Goal: Transaction & Acquisition: Purchase product/service

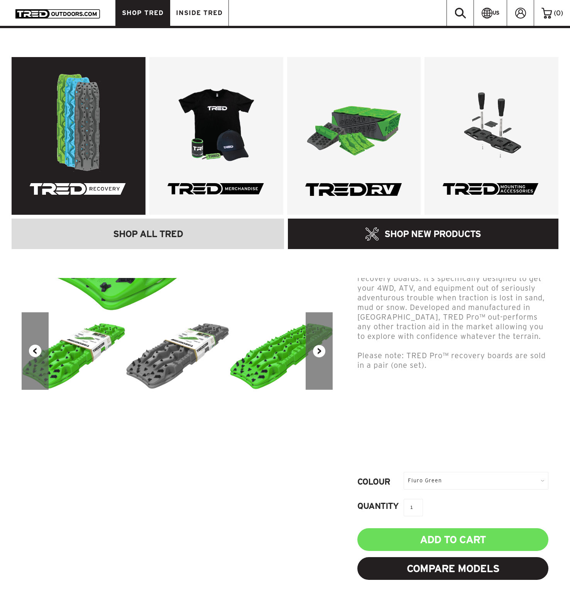
click at [98, 91] on link at bounding box center [79, 136] width 134 height 158
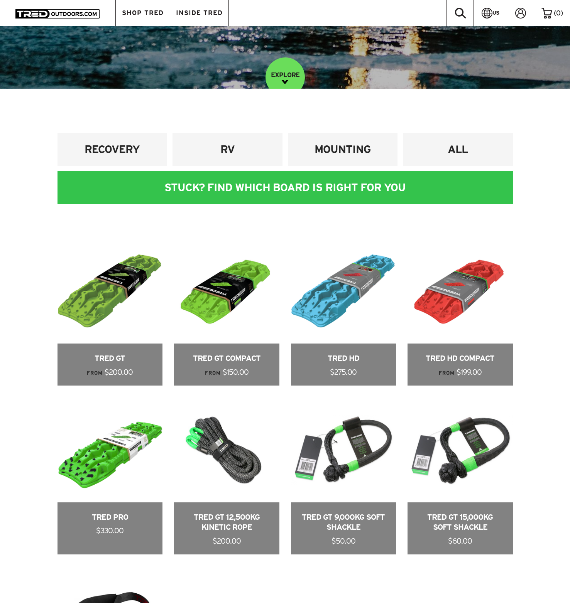
scroll to position [409, 0]
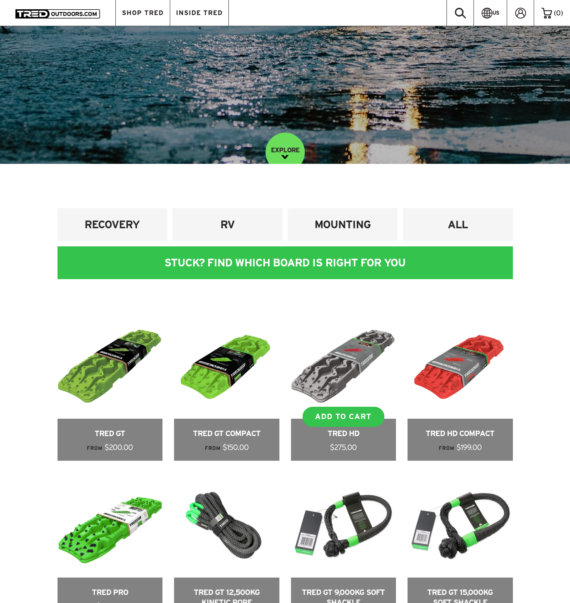
click at [345, 361] on link at bounding box center [343, 387] width 105 height 147
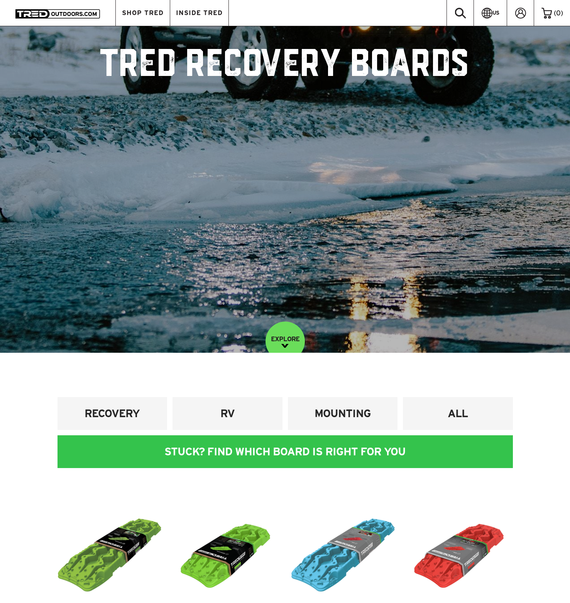
scroll to position [0, 0]
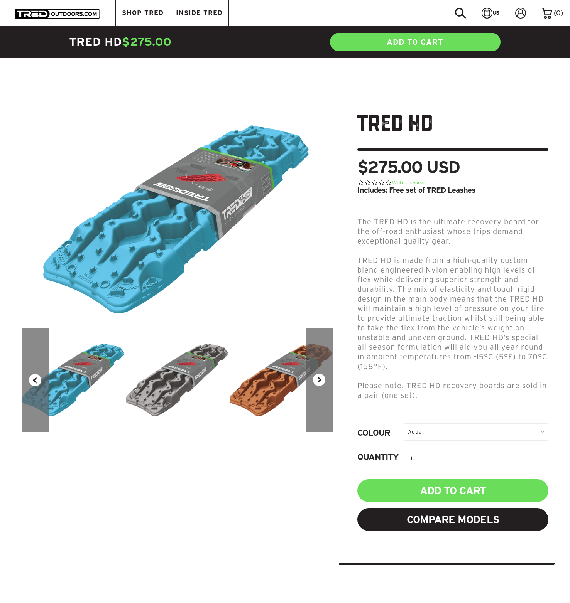
click at [188, 360] on img at bounding box center [177, 379] width 104 height 73
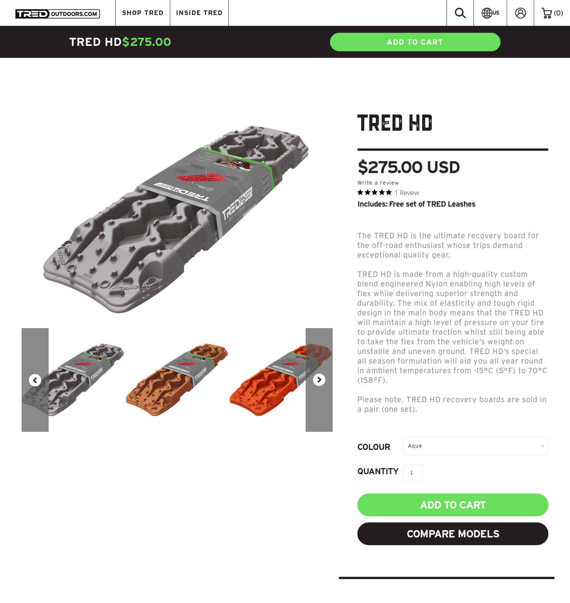
click at [322, 373] on button "Next" at bounding box center [318, 380] width 27 height 104
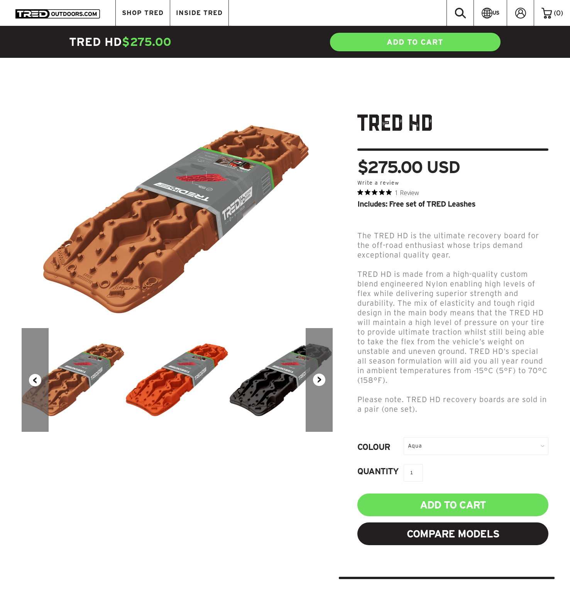
click at [322, 373] on button "Next" at bounding box center [318, 380] width 27 height 104
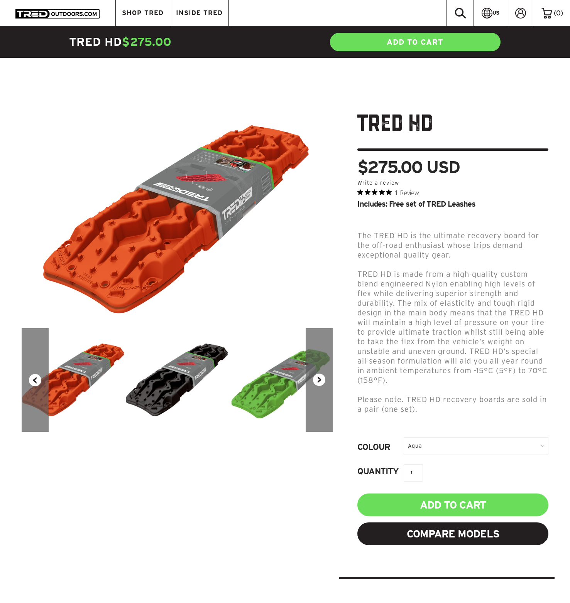
click at [160, 370] on img at bounding box center [177, 379] width 104 height 73
